Goal: Information Seeking & Learning: Learn about a topic

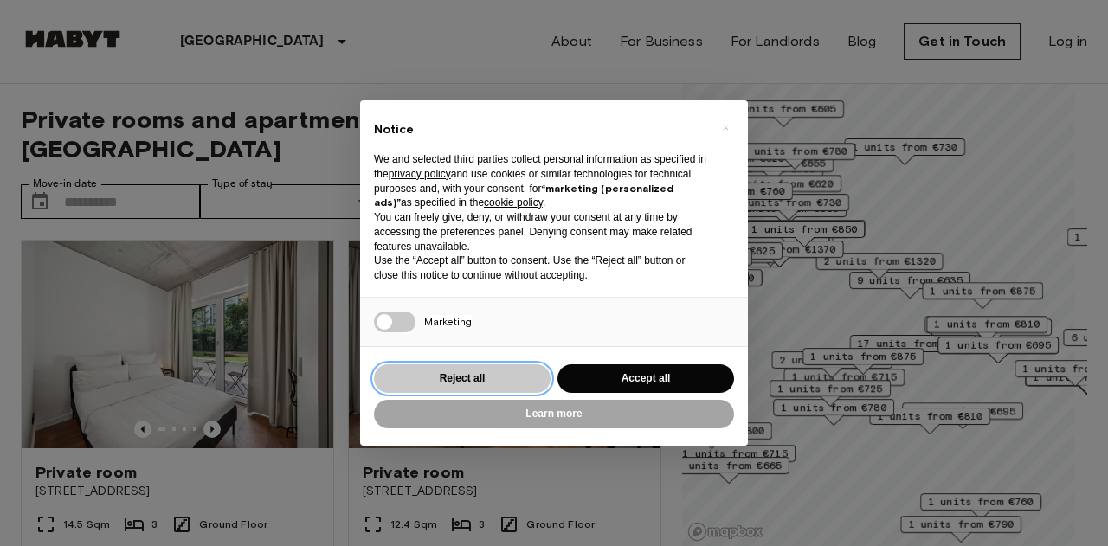
click at [497, 370] on button "Reject all" at bounding box center [462, 378] width 177 height 29
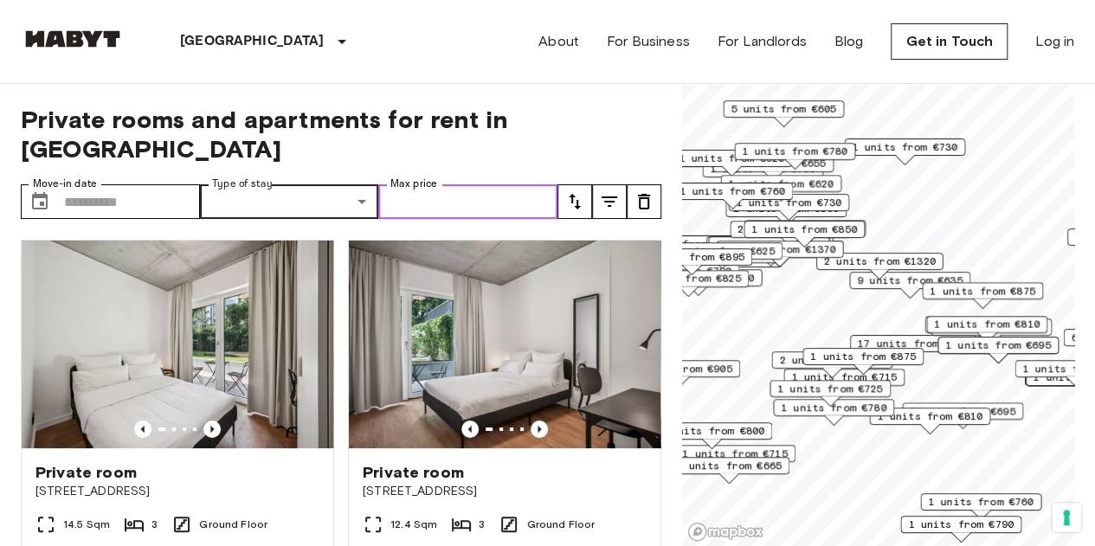
click at [433, 184] on input "Max price" at bounding box center [467, 201] width 179 height 35
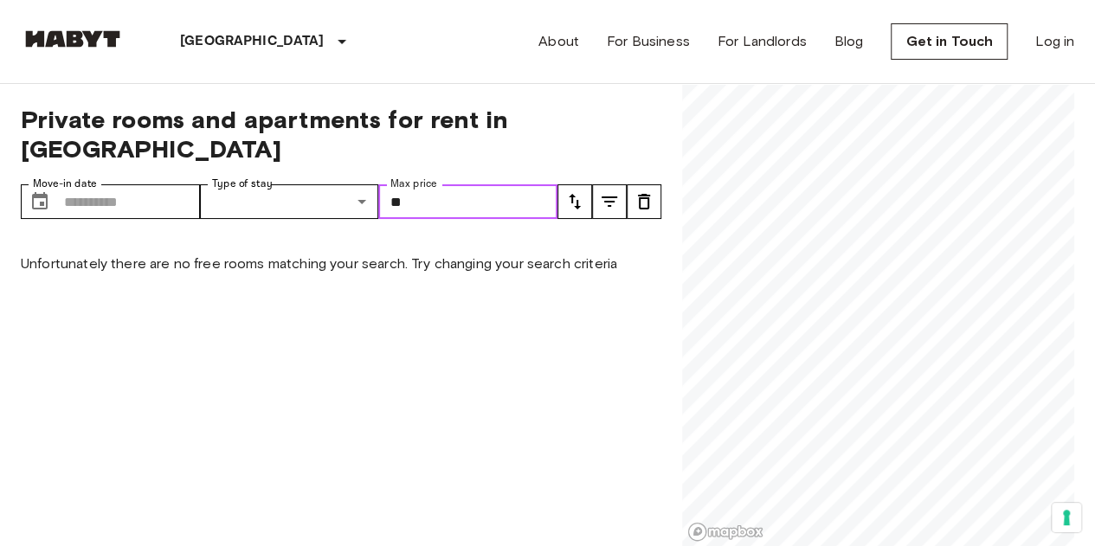
type input "*"
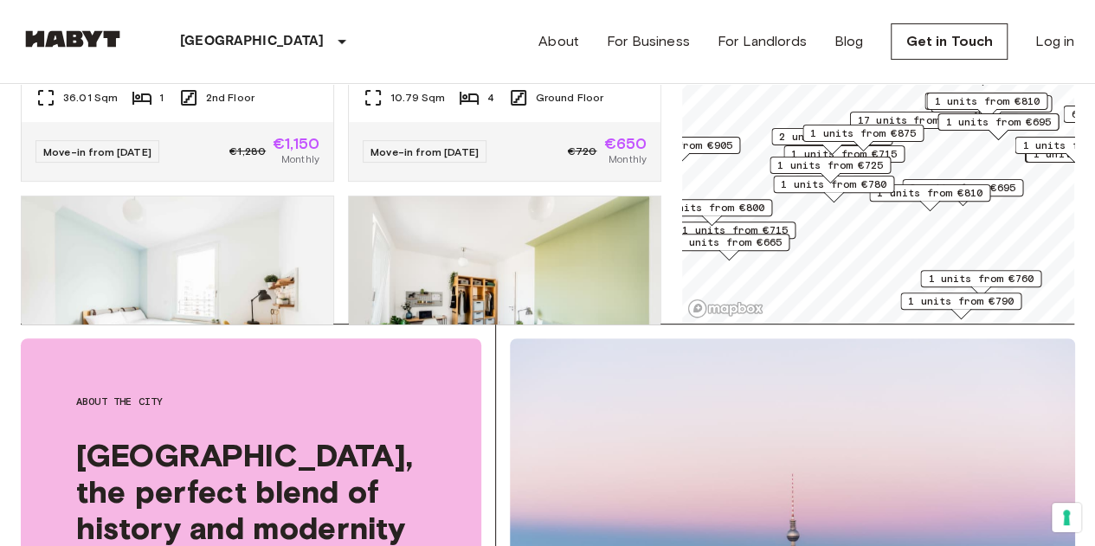
scroll to position [3656, 0]
